Goal: Task Accomplishment & Management: Manage account settings

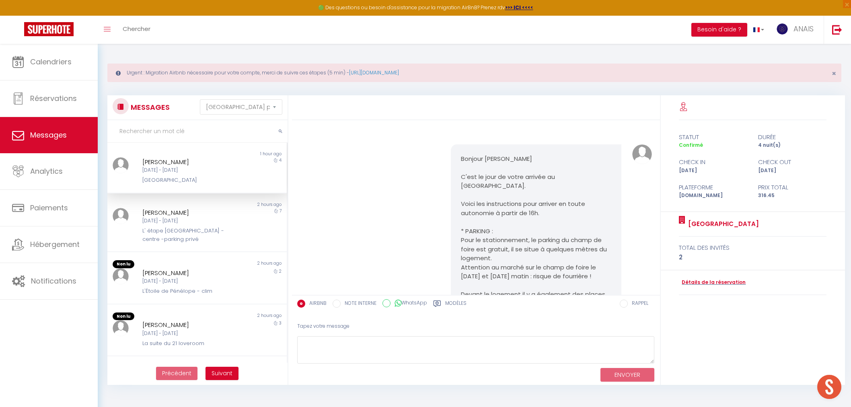
select select "message"
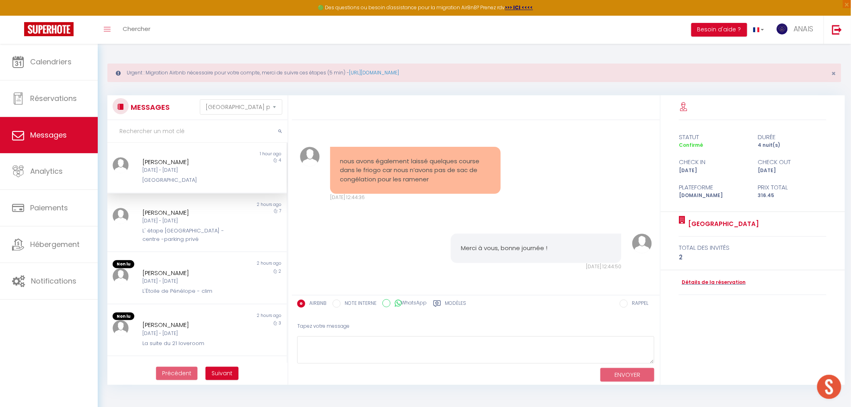
click at [192, 223] on div "[DATE] - [DATE]" at bounding box center [189, 221] width 94 height 8
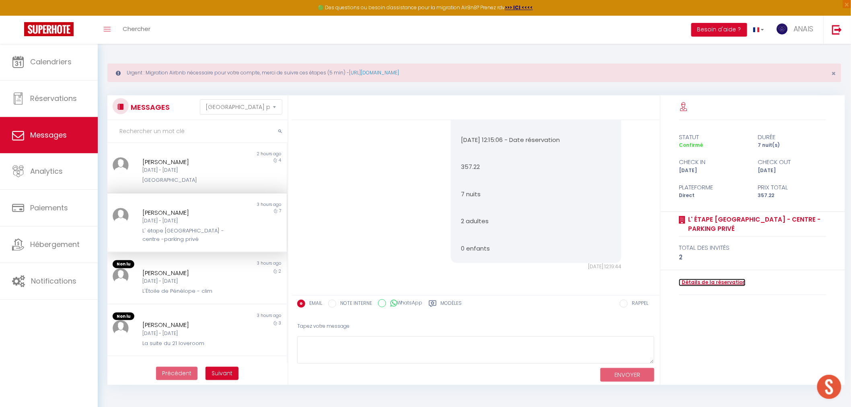
click at [715, 280] on link "Détails de la réservation" at bounding box center [712, 283] width 67 height 8
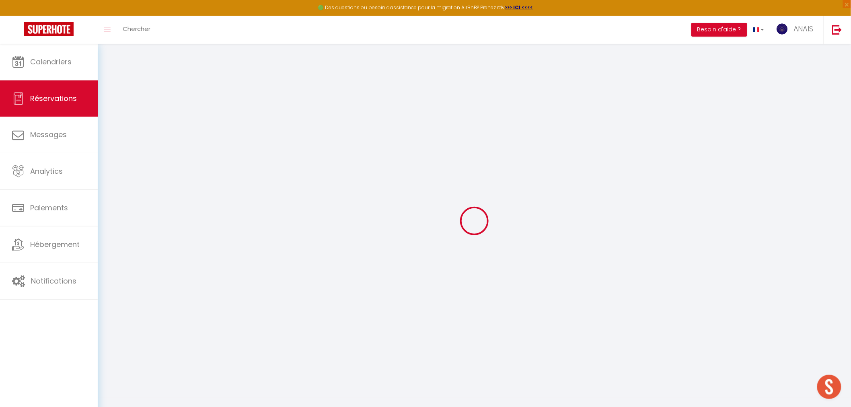
select select
checkbox input "false"
select select
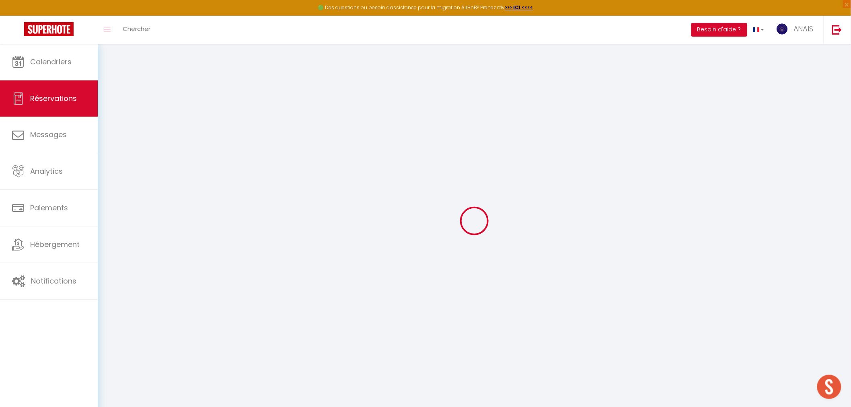
checkbox input "false"
select select
checkbox input "false"
type input "69"
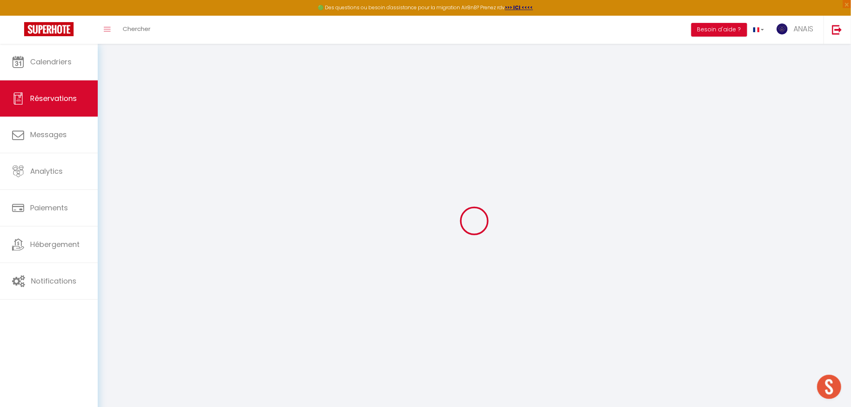
type input "14.98"
select select
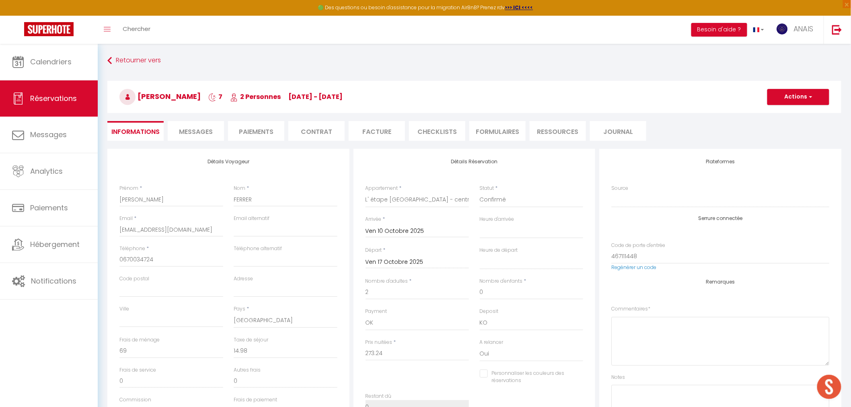
checkbox input "false"
select select
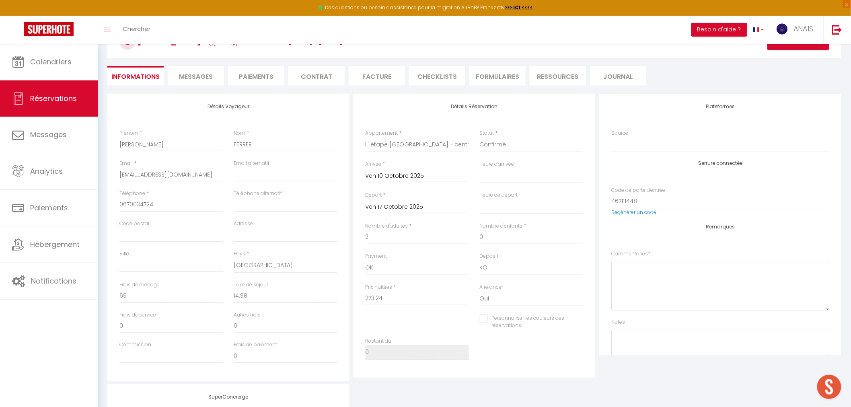
scroll to position [124, 0]
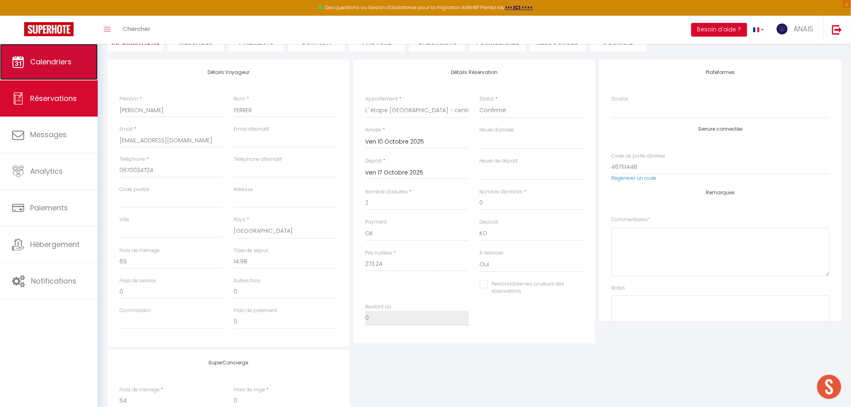
click at [59, 62] on span "Calendriers" at bounding box center [50, 62] width 41 height 10
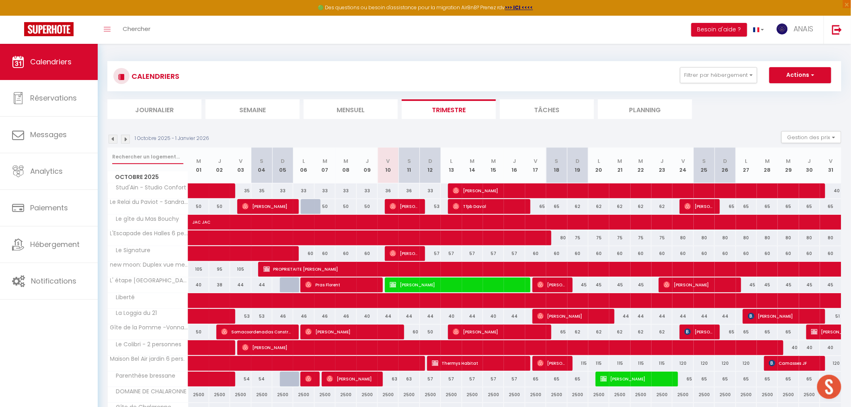
click at [122, 153] on input "text" at bounding box center [147, 157] width 71 height 14
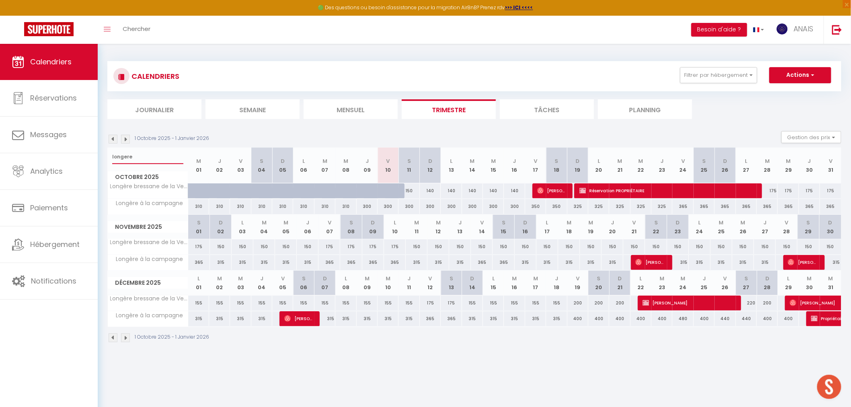
type input "longere"
click at [814, 320] on img at bounding box center [815, 318] width 6 height 6
select select "OK"
select select "KO"
select select "0"
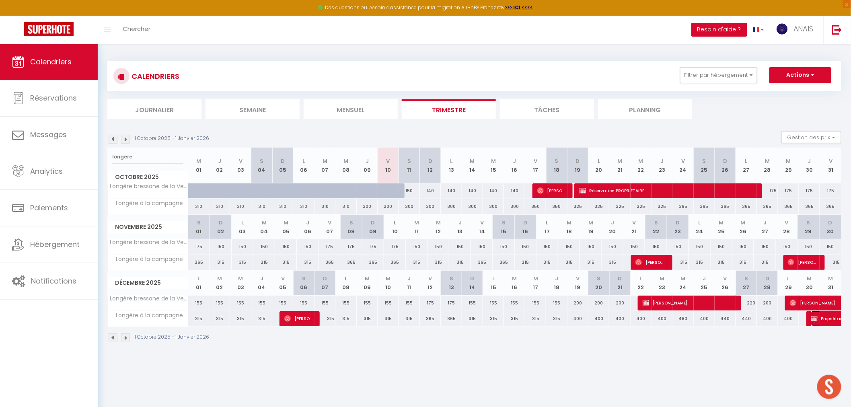
select select "0"
select select "1"
select select
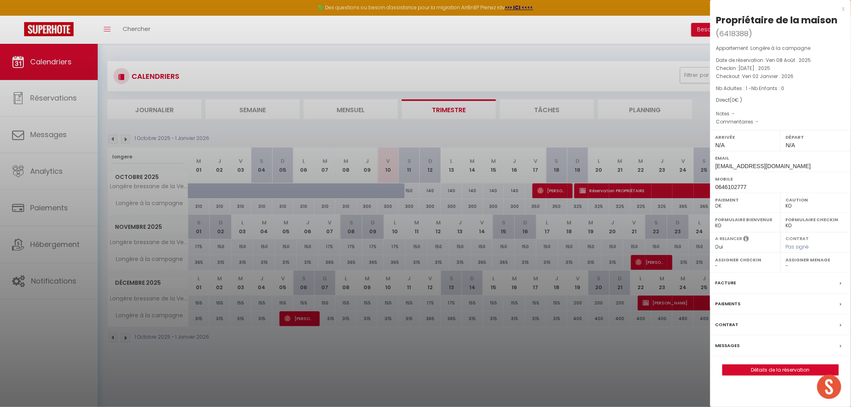
select select "27492"
click at [325, 247] on div at bounding box center [425, 203] width 851 height 407
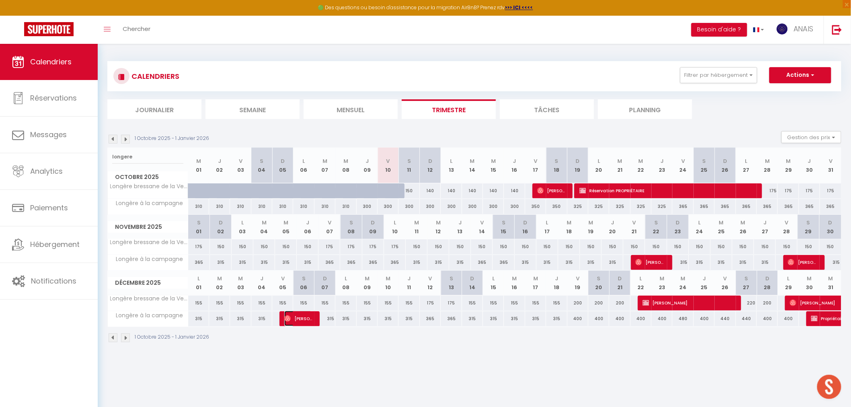
click at [311, 317] on span "[PERSON_NAME]" at bounding box center [298, 318] width 28 height 15
select select "OK"
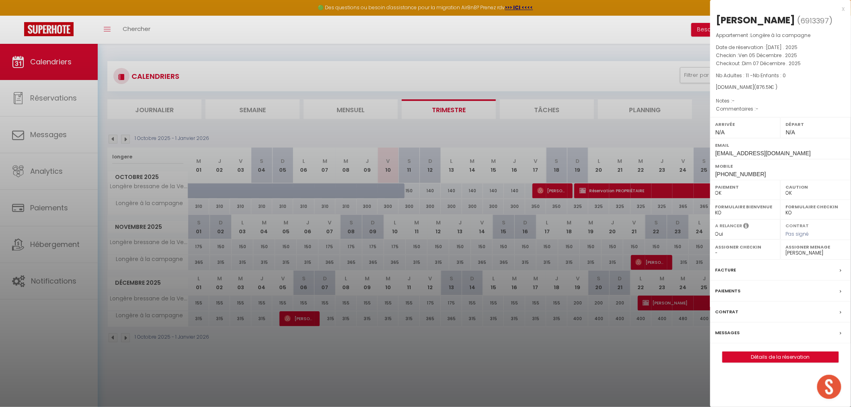
click at [747, 285] on div "Paiements" at bounding box center [781, 291] width 141 height 21
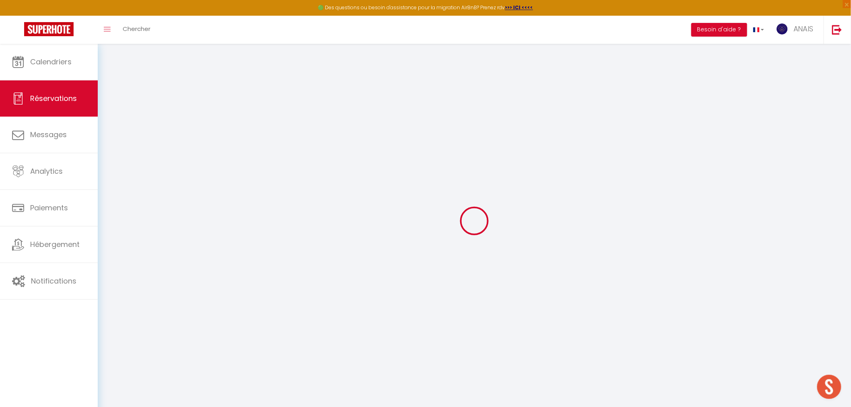
type input "[PERSON_NAME]"
type input "[DEMOGRAPHIC_DATA]"
type input "[EMAIL_ADDRESS][DOMAIN_NAME]"
type input "[PHONE_NUMBER]"
select select
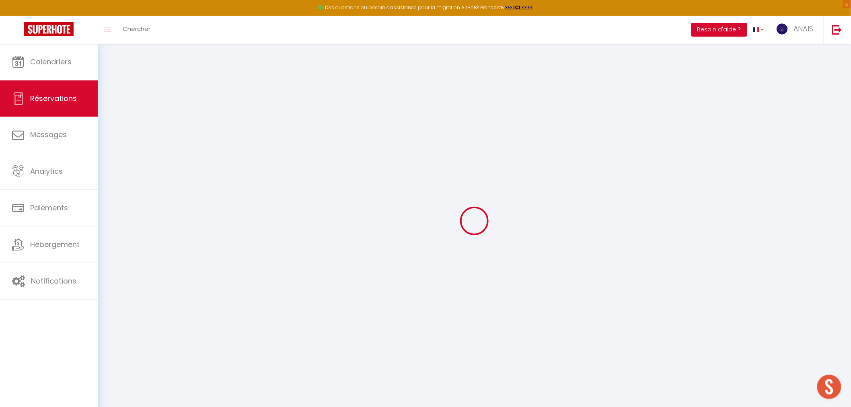
type input "154.62"
select select "38300"
select select "1"
select select
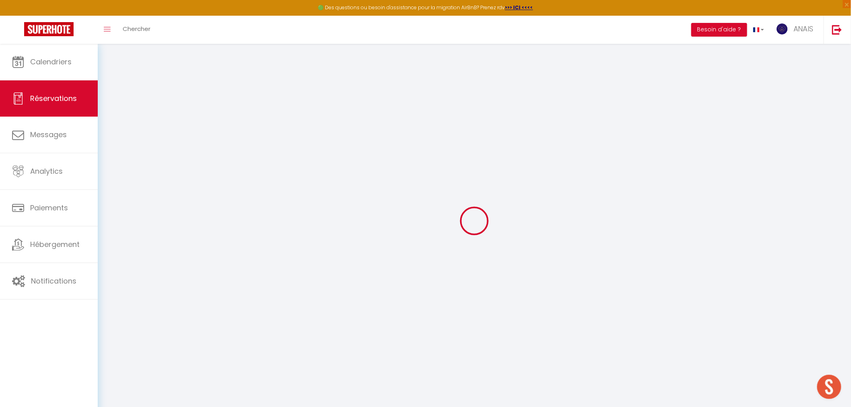
type input "11"
select select "12"
select select
select select "1"
type input "167"
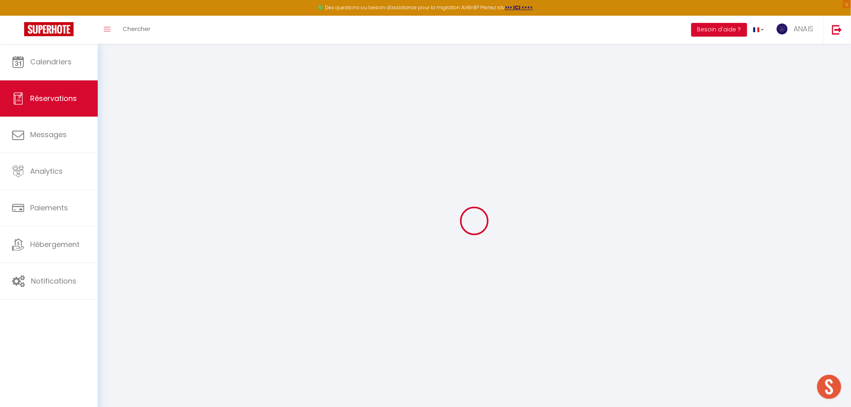
type input "0"
select select
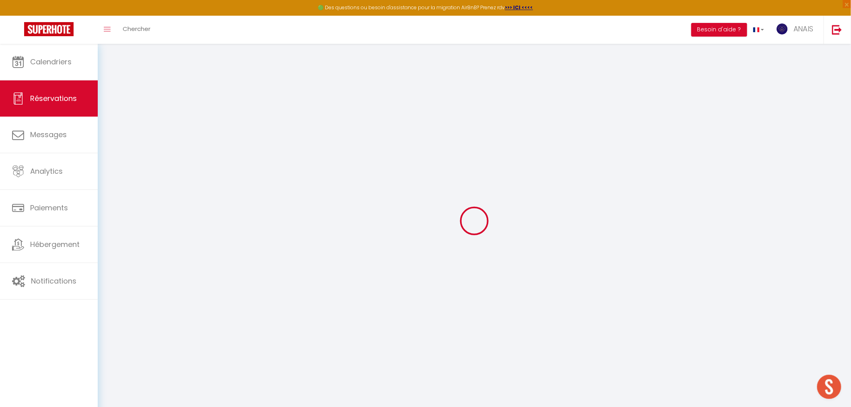
select select "15"
select select
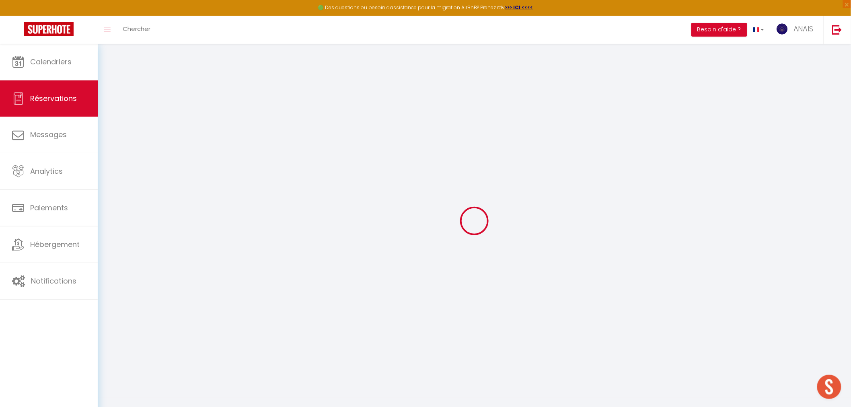
select select
checkbox input "false"
select select
type input "177"
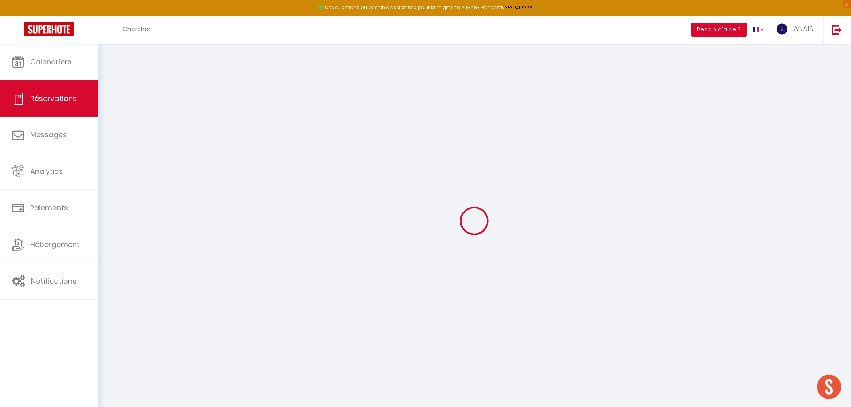
type input "37.51"
select select
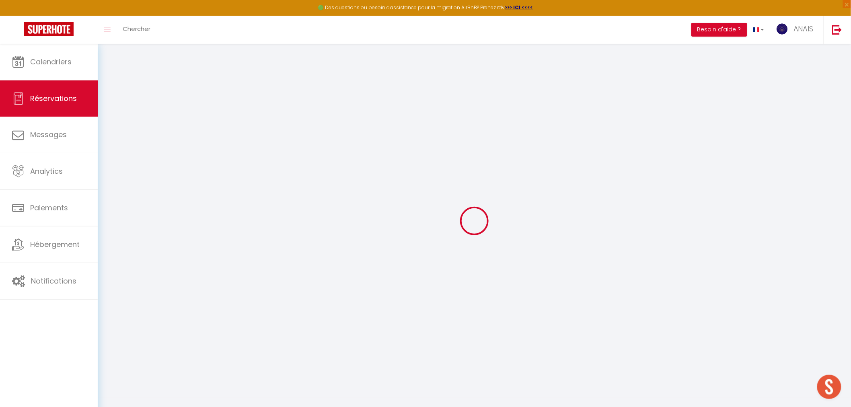
select select
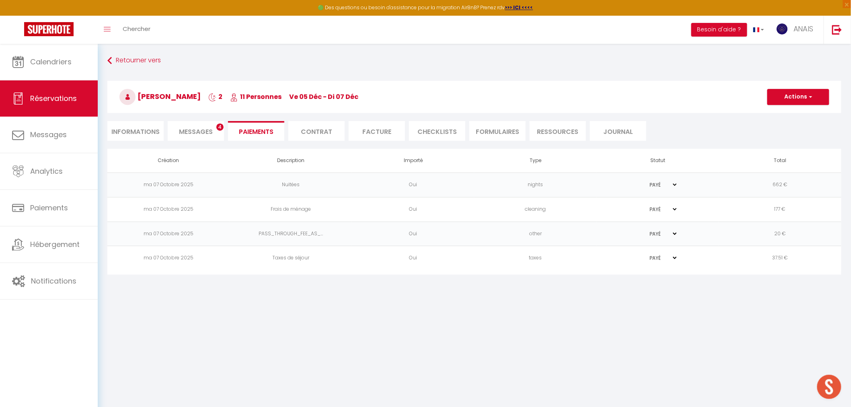
click at [146, 128] on li "Informations" at bounding box center [135, 131] width 56 height 20
select select
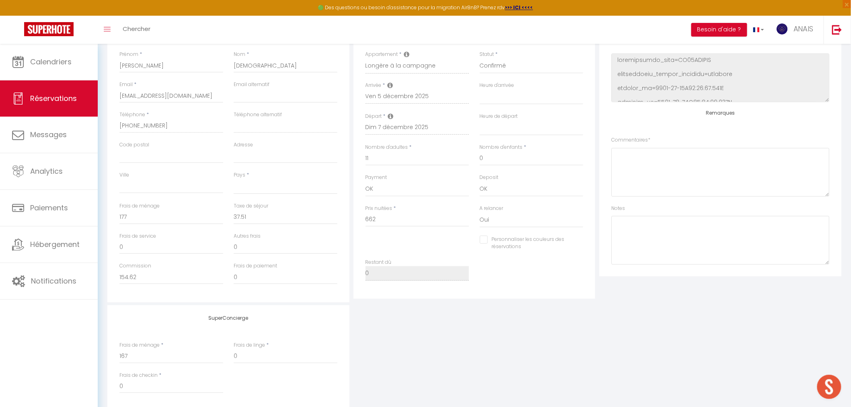
scroll to position [102, 0]
click at [643, 179] on textarea at bounding box center [721, 166] width 218 height 49
click at [643, 221] on textarea at bounding box center [721, 234] width 218 height 49
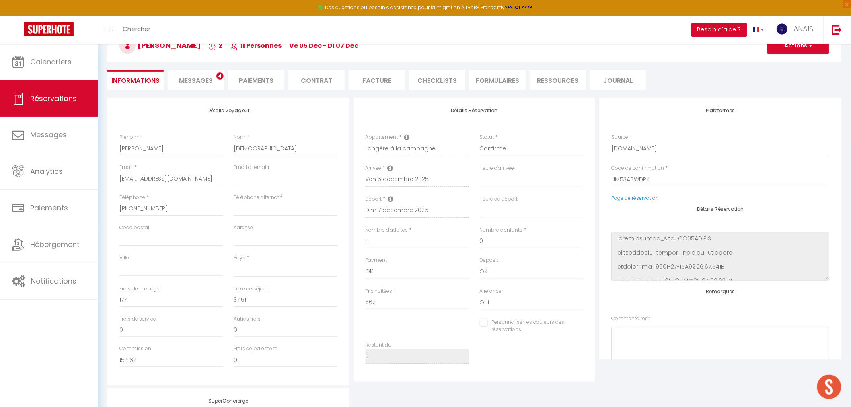
scroll to position [0, 0]
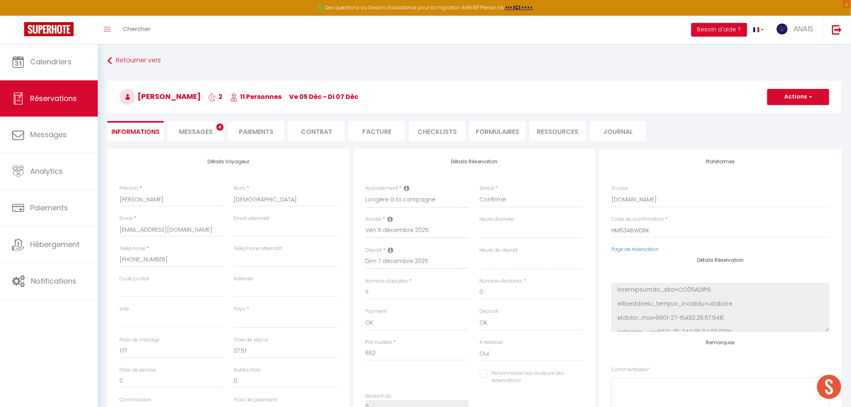
type textarea "Attestation ok sur airbnb"
click at [781, 98] on button "Actions" at bounding box center [799, 97] width 62 height 16
click at [779, 115] on link "Enregistrer" at bounding box center [791, 114] width 64 height 10
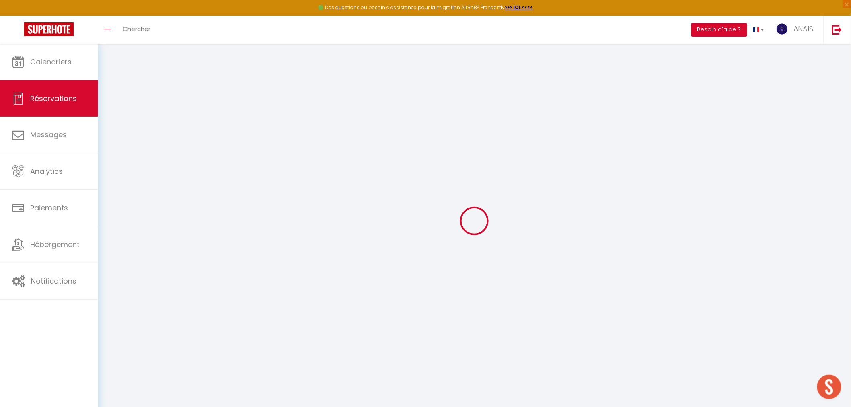
select select "not_cancelled"
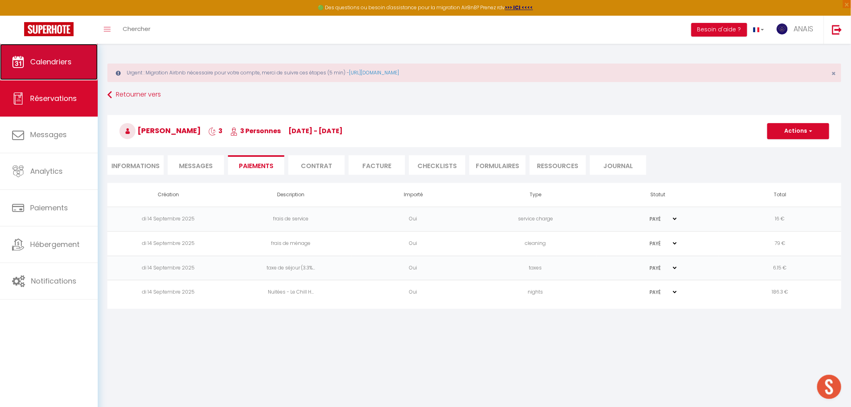
click at [43, 66] on span "Calendriers" at bounding box center [50, 62] width 41 height 10
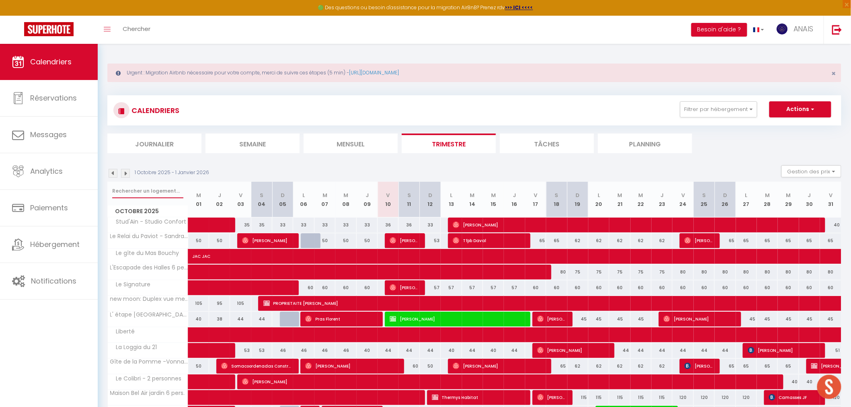
click at [156, 196] on input "text" at bounding box center [147, 191] width 71 height 14
type input "perle"
select select
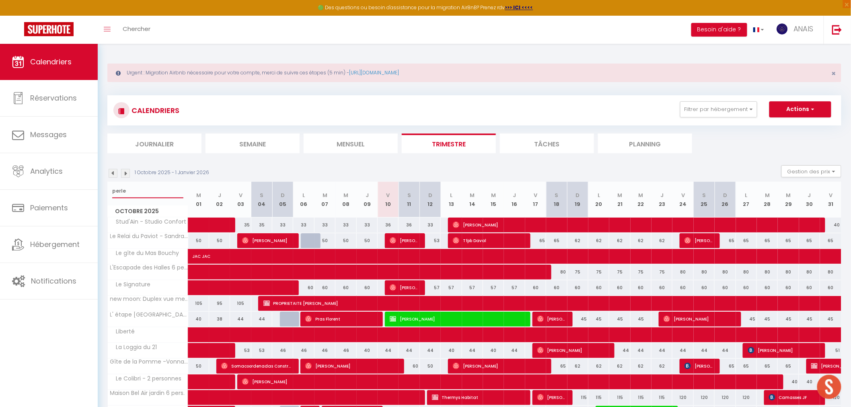
select select
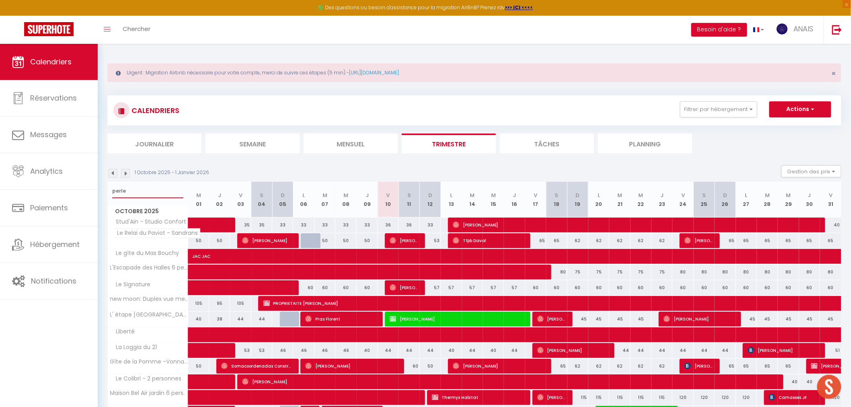
select select
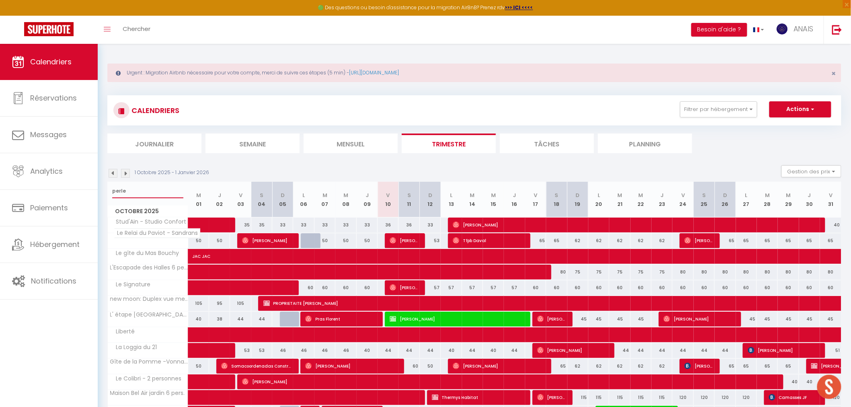
select select
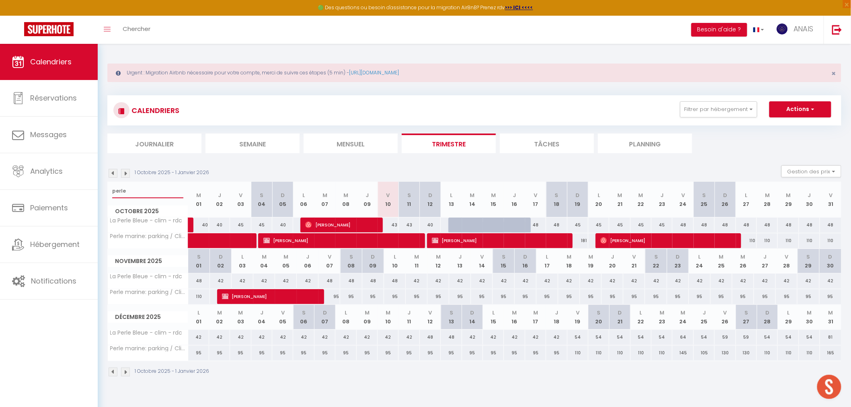
type input "perle"
click at [358, 220] on span "[PERSON_NAME]" at bounding box center [340, 224] width 70 height 15
select select "OK"
select select "0"
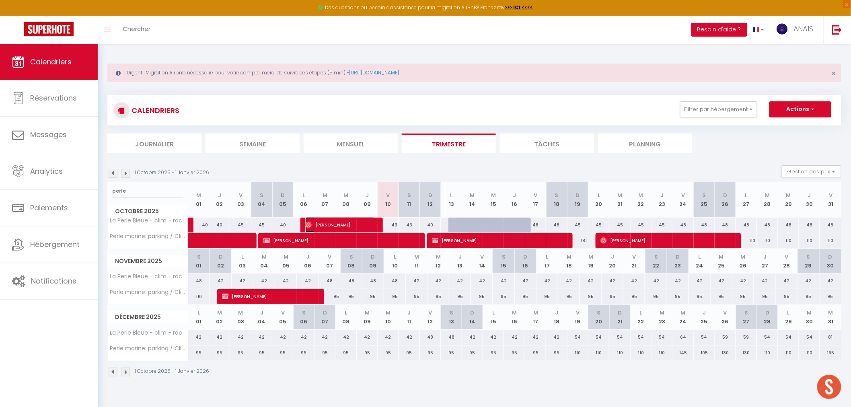
select select "0"
select select "1"
select select
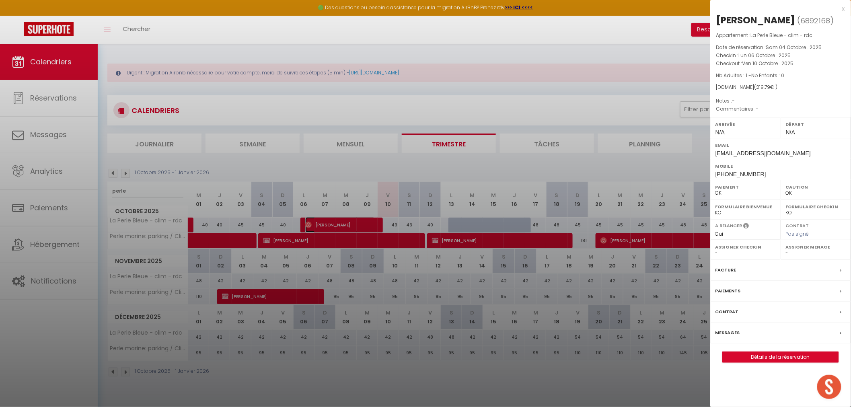
select select "21336"
